Goal: Task Accomplishment & Management: Manage account settings

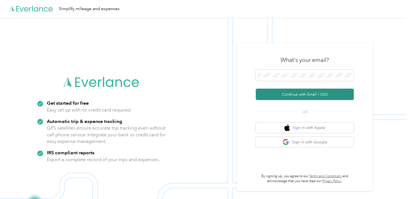
click at [298, 95] on button "Continue with Email / SSO" at bounding box center [305, 93] width 98 height 11
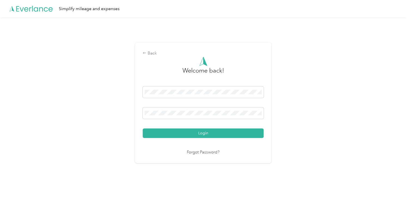
click at [143, 128] on button "Login" at bounding box center [203, 133] width 121 height 10
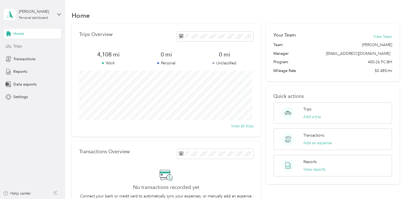
click at [16, 47] on span "Trips" at bounding box center [17, 46] width 8 height 6
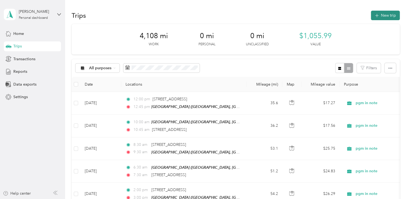
click at [390, 17] on button "New trip" at bounding box center [385, 16] width 29 height 10
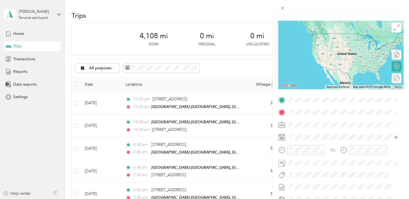
scroll to position [48, 0]
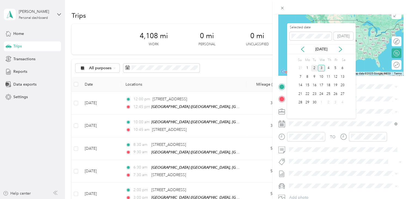
click at [313, 67] on div "2" at bounding box center [314, 68] width 7 height 7
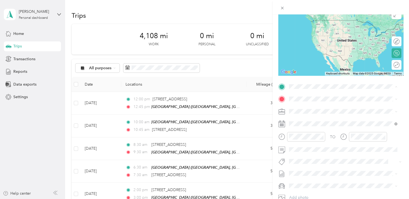
click at [315, 133] on button "TEAM" at bounding box center [307, 136] width 17 height 7
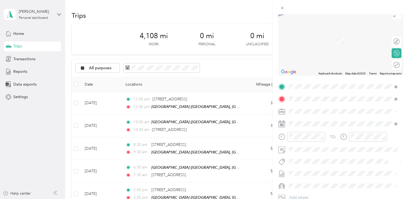
click at [314, 121] on span "[STREET_ADDRESS][US_STATE]" at bounding box center [326, 118] width 54 height 5
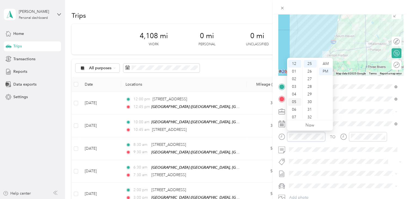
scroll to position [33, 0]
click at [294, 114] on div "11" at bounding box center [294, 115] width 13 height 8
click at [308, 96] on div "15" at bounding box center [310, 97] width 13 height 8
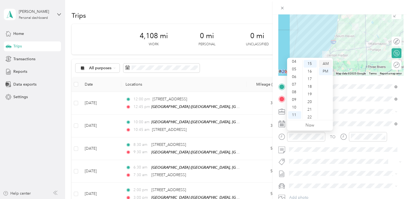
click at [326, 62] on div "AM" at bounding box center [325, 64] width 13 height 8
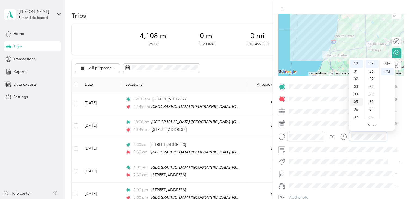
scroll to position [191, 0]
click at [355, 63] on div "12" at bounding box center [356, 64] width 13 height 8
click at [370, 96] on div "15" at bounding box center [371, 97] width 13 height 8
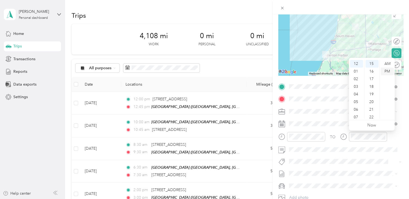
click at [387, 72] on div "PM" at bounding box center [387, 72] width 13 height 8
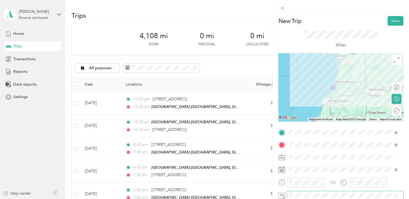
scroll to position [0, 0]
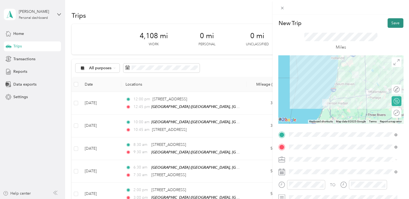
click at [389, 22] on button "Save" at bounding box center [395, 23] width 16 height 10
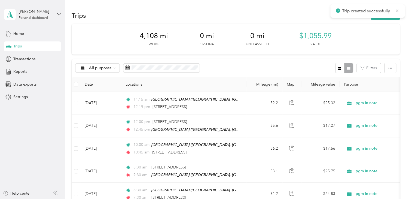
click at [398, 10] on icon at bounding box center [397, 10] width 4 height 5
click at [383, 15] on button "New trip" at bounding box center [385, 16] width 29 height 10
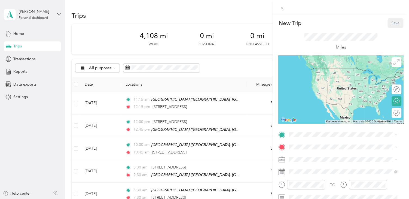
click at [322, 104] on div "TEAM [GEOGRAPHIC_DATA], [US_STATE], [GEOGRAPHIC_DATA]" at bounding box center [347, 103] width 96 height 19
click at [317, 71] on span "[STREET_ADDRESS][US_STATE]" at bounding box center [326, 68] width 54 height 5
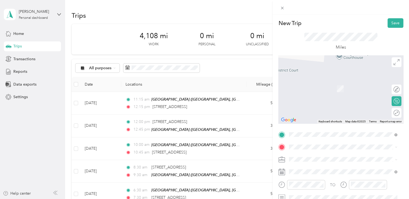
click at [326, 119] on div "TEAM [GEOGRAPHIC_DATA], [US_STATE], [GEOGRAPHIC_DATA]" at bounding box center [347, 115] width 96 height 19
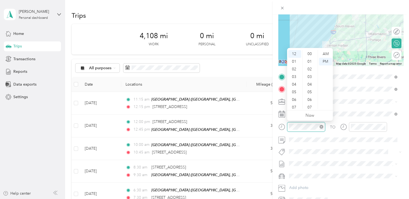
scroll to position [198, 0]
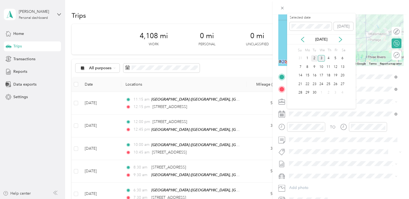
click at [313, 59] on div "2" at bounding box center [314, 58] width 7 height 7
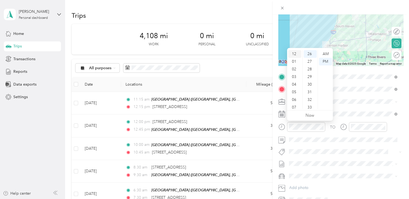
click at [292, 54] on div "12" at bounding box center [294, 54] width 13 height 8
click at [309, 84] on div "30" at bounding box center [310, 85] width 13 height 8
click at [323, 63] on div "PM" at bounding box center [325, 62] width 13 height 8
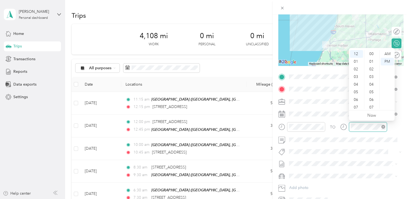
scroll to position [198, 0]
click at [354, 63] on div "01" at bounding box center [356, 62] width 13 height 8
click at [369, 85] on div "30" at bounding box center [371, 85] width 13 height 8
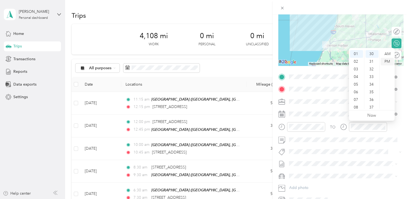
click at [388, 60] on div "PM" at bounding box center [387, 62] width 13 height 8
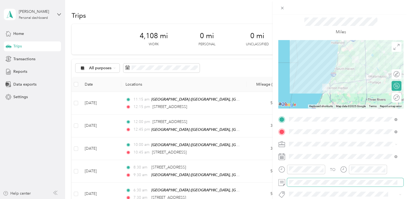
scroll to position [0, 0]
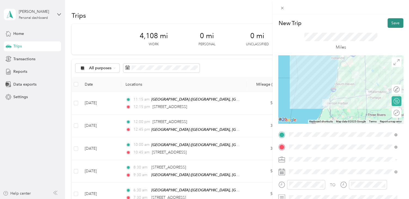
click at [395, 25] on button "Save" at bounding box center [395, 23] width 16 height 10
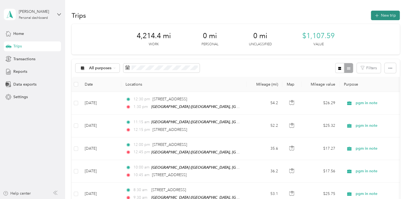
click at [385, 16] on button "New trip" at bounding box center [385, 16] width 29 height 10
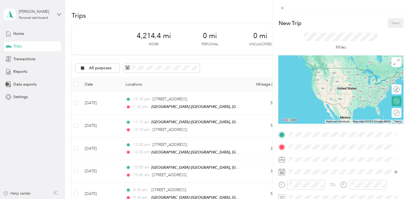
click at [324, 106] on div "TEAM [GEOGRAPHIC_DATA], [US_STATE], [GEOGRAPHIC_DATA]" at bounding box center [347, 104] width 96 height 19
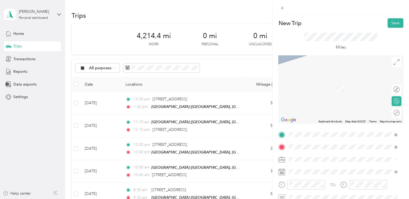
click at [357, 83] on span "[STREET_ADDRESS][PERSON_NAME][US_STATE]" at bounding box center [341, 80] width 85 height 5
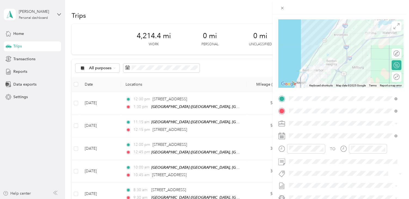
scroll to position [66, 0]
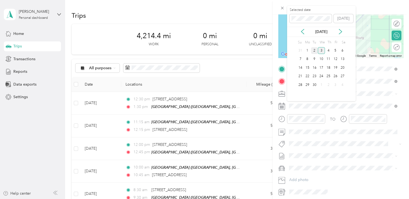
click at [314, 50] on div "2" at bounding box center [314, 50] width 7 height 7
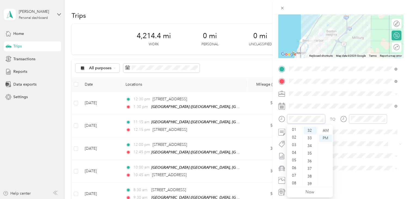
scroll to position [0, 0]
click at [293, 146] on div "02" at bounding box center [294, 146] width 13 height 8
click at [310, 143] on div "30" at bounding box center [310, 143] width 13 height 8
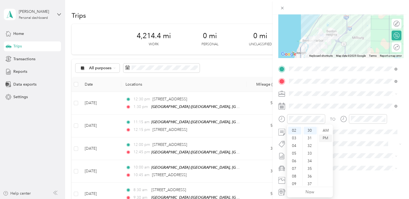
click at [328, 136] on div "PM" at bounding box center [325, 138] width 13 height 8
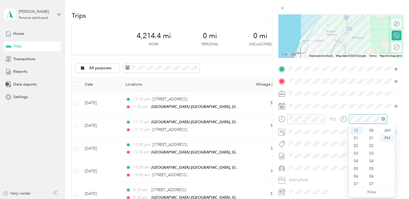
scroll to position [244, 0]
click at [357, 145] on div "02" at bounding box center [356, 146] width 13 height 8
click at [371, 148] on div "45" at bounding box center [371, 148] width 13 height 8
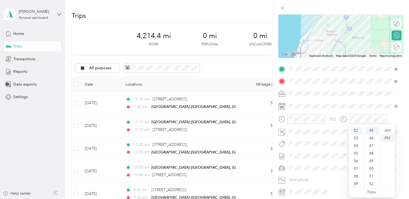
click at [386, 139] on div "PM" at bounding box center [387, 138] width 13 height 8
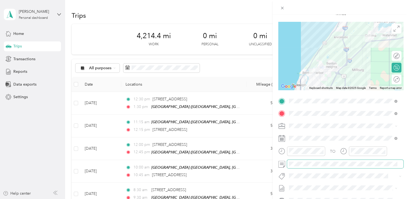
scroll to position [0, 0]
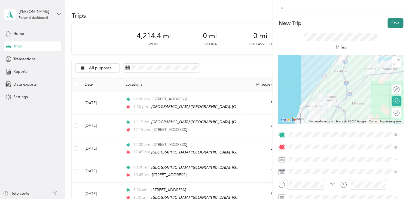
click at [391, 22] on button "Save" at bounding box center [395, 23] width 16 height 10
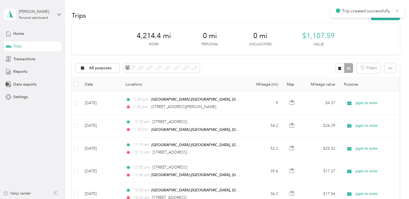
click at [397, 10] on icon at bounding box center [397, 10] width 2 height 2
click at [392, 16] on button "New trip" at bounding box center [385, 16] width 29 height 10
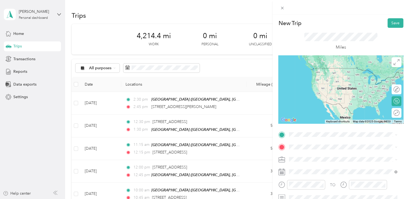
click at [312, 69] on span "[STREET_ADDRESS][PERSON_NAME][US_STATE]" at bounding box center [341, 67] width 85 height 5
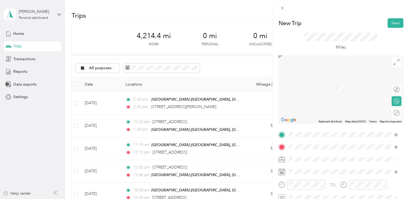
click at [321, 80] on span "[STREET_ADDRESS][US_STATE]" at bounding box center [326, 80] width 54 height 5
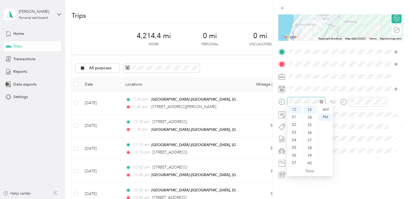
scroll to position [252, 0]
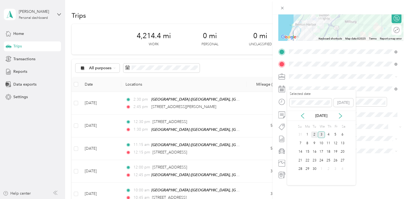
click at [315, 136] on div "2" at bounding box center [314, 134] width 7 height 7
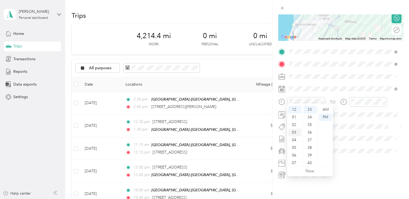
click at [297, 132] on div "03" at bounding box center [294, 133] width 13 height 8
click at [310, 110] on div "00" at bounding box center [310, 110] width 13 height 8
click at [322, 117] on div "PM" at bounding box center [325, 117] width 13 height 8
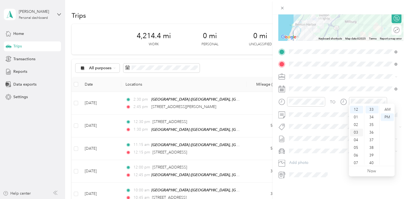
click at [357, 132] on div "03" at bounding box center [356, 133] width 13 height 8
click at [372, 162] on div "15" at bounding box center [371, 163] width 13 height 8
click at [384, 117] on div "PM" at bounding box center [387, 117] width 13 height 8
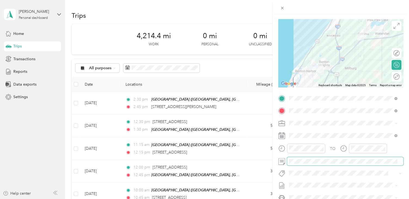
scroll to position [0, 0]
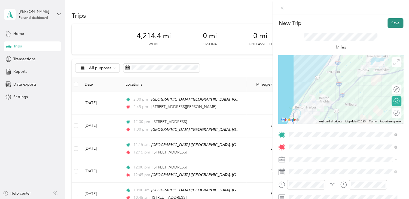
click at [389, 25] on button "Save" at bounding box center [395, 23] width 16 height 10
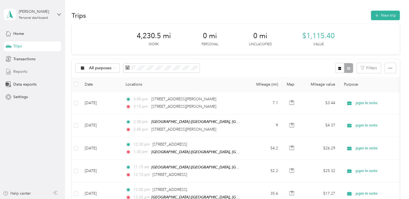
click at [18, 72] on span "Reports" at bounding box center [20, 72] width 14 height 6
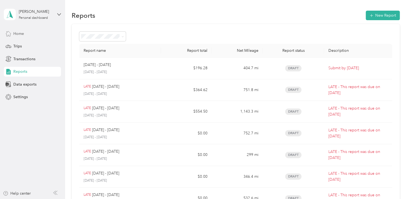
click at [25, 33] on div "Home" at bounding box center [32, 34] width 57 height 10
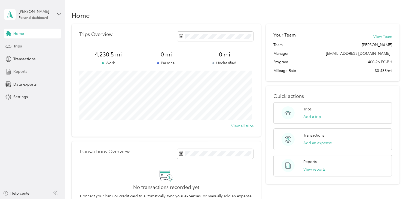
click at [13, 71] on div "Reports" at bounding box center [32, 72] width 57 height 10
